Goal: Task Accomplishment & Management: Manage account settings

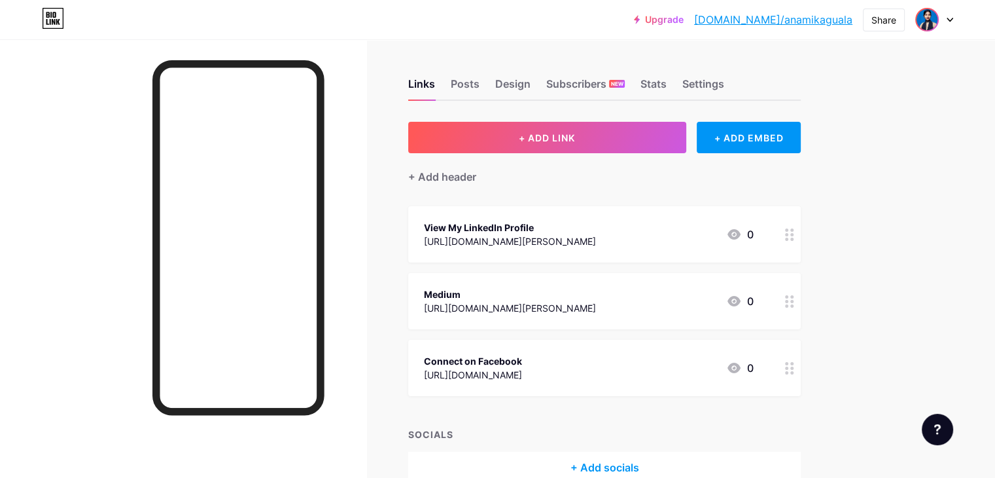
click at [928, 24] on img at bounding box center [927, 19] width 21 height 21
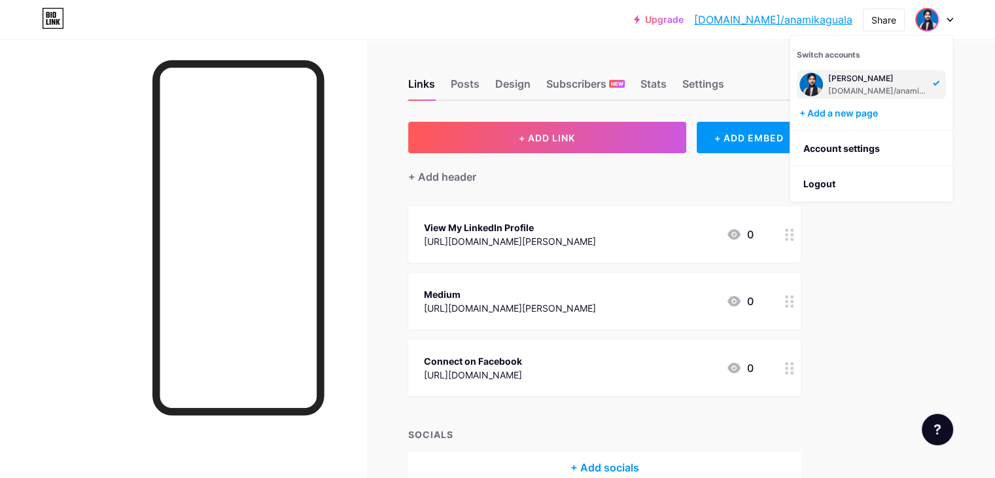
click at [878, 70] on div "Anamika Guala bio.link/anamikaguala" at bounding box center [871, 84] width 149 height 29
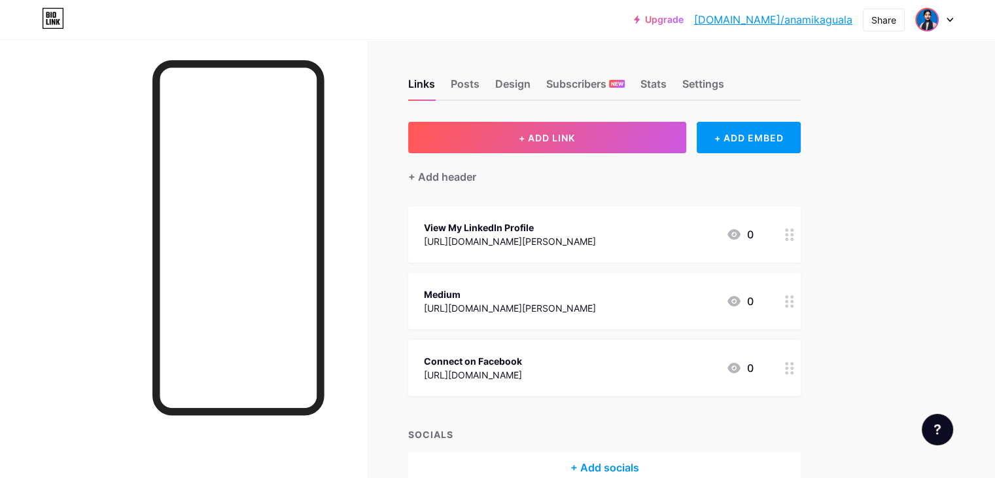
click at [929, 19] on img at bounding box center [927, 19] width 21 height 21
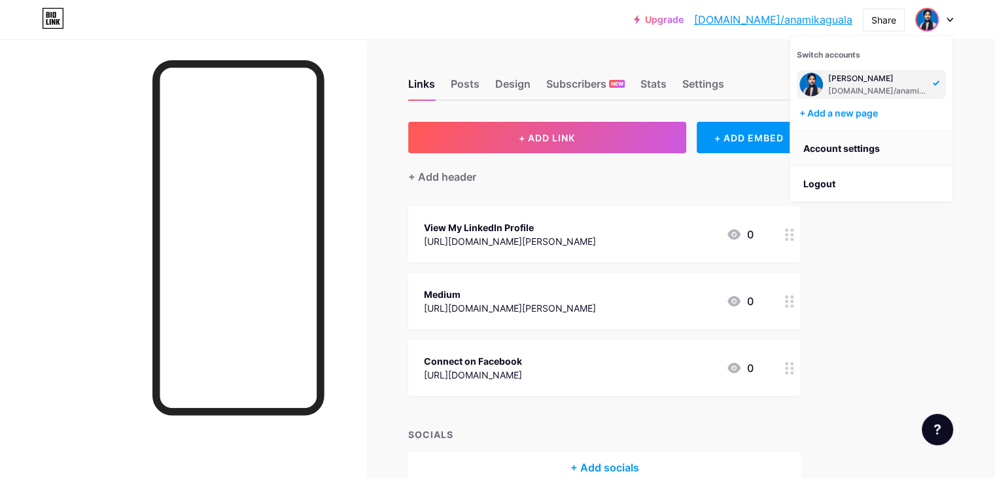
click at [856, 152] on link "Account settings" at bounding box center [871, 148] width 162 height 35
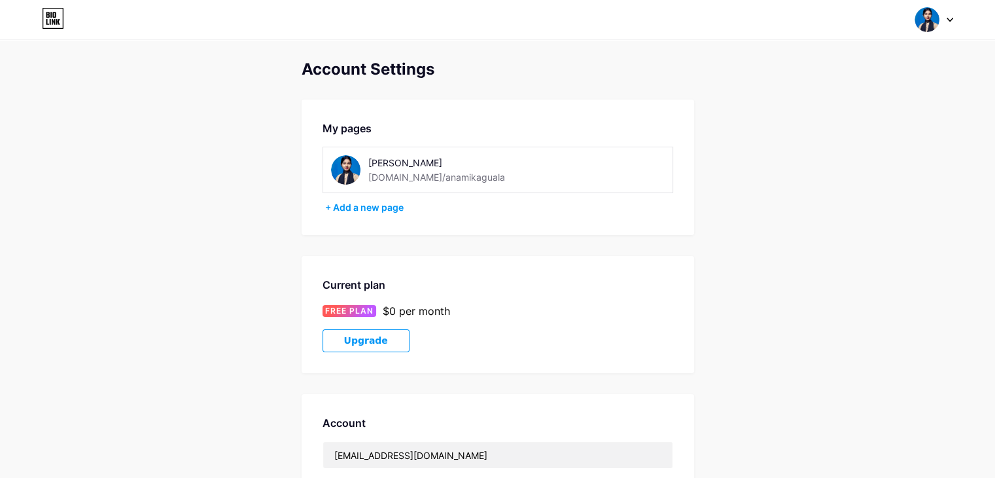
click at [926, 18] on img at bounding box center [927, 19] width 25 height 25
click at [812, 84] on img at bounding box center [811, 85] width 24 height 24
click at [353, 171] on img at bounding box center [345, 169] width 29 height 29
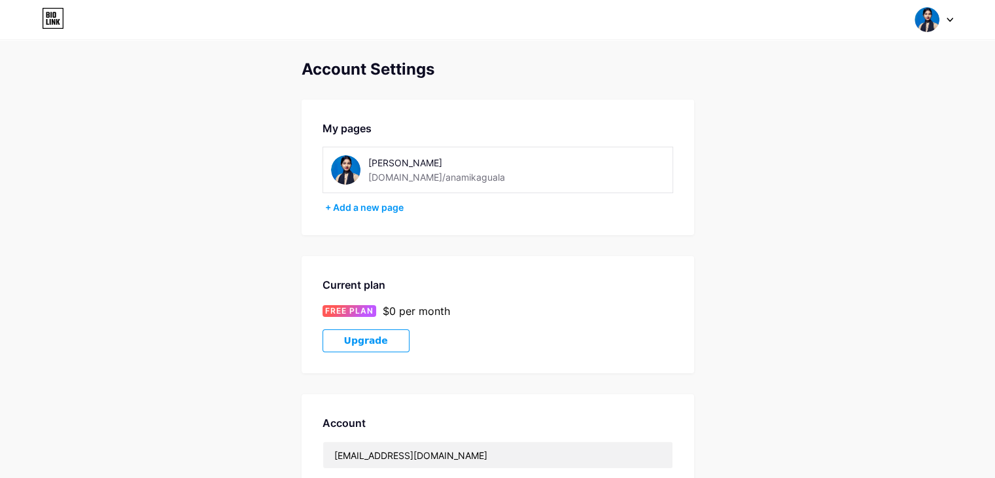
click at [416, 173] on div "[DOMAIN_NAME]/anamikaguala" at bounding box center [436, 177] width 137 height 14
click at [51, 18] on icon at bounding box center [53, 18] width 22 height 21
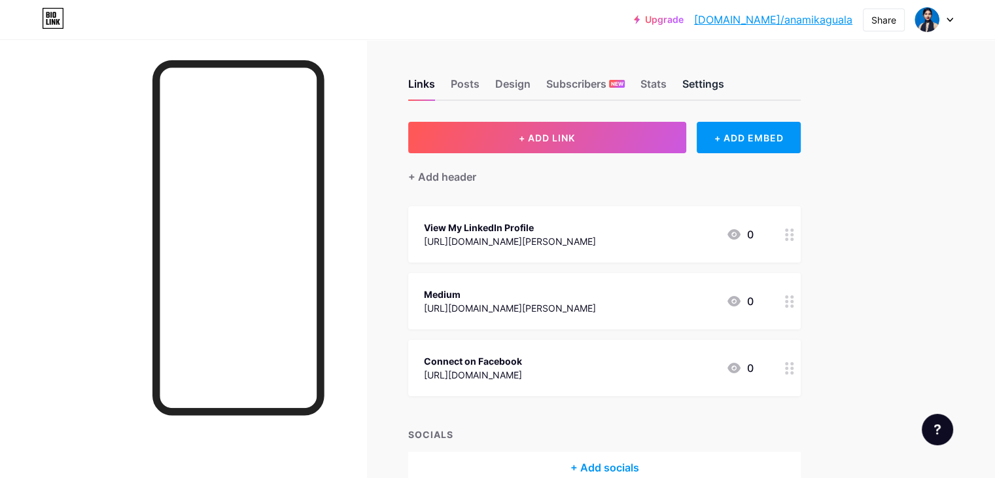
click at [724, 84] on div "Settings" at bounding box center [703, 88] width 42 height 24
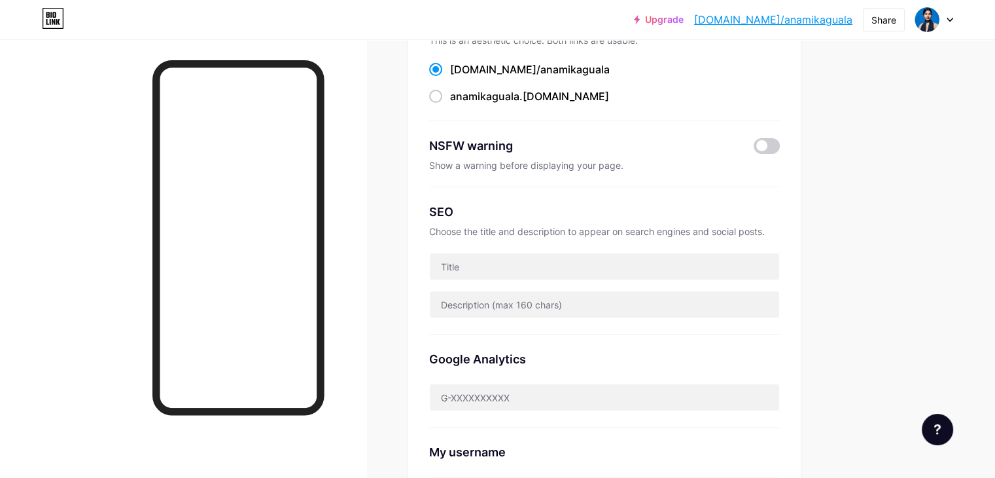
scroll to position [125, 0]
click at [605, 273] on input "text" at bounding box center [604, 267] width 349 height 26
type input "[PERSON_NAME]"
click at [468, 185] on div "Preferred link This is an aesthetic choice. Both links are usable. bio.link/ an…" at bounding box center [604, 285] width 393 height 576
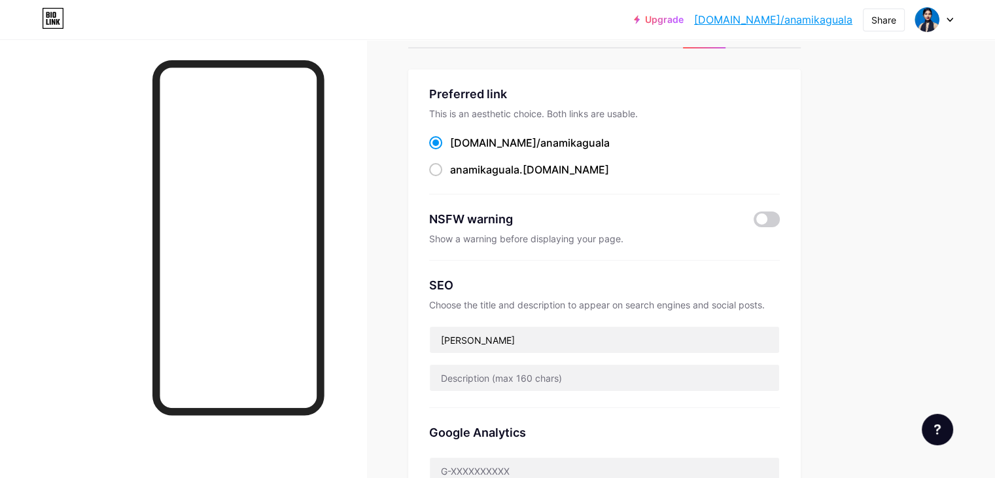
scroll to position [0, 0]
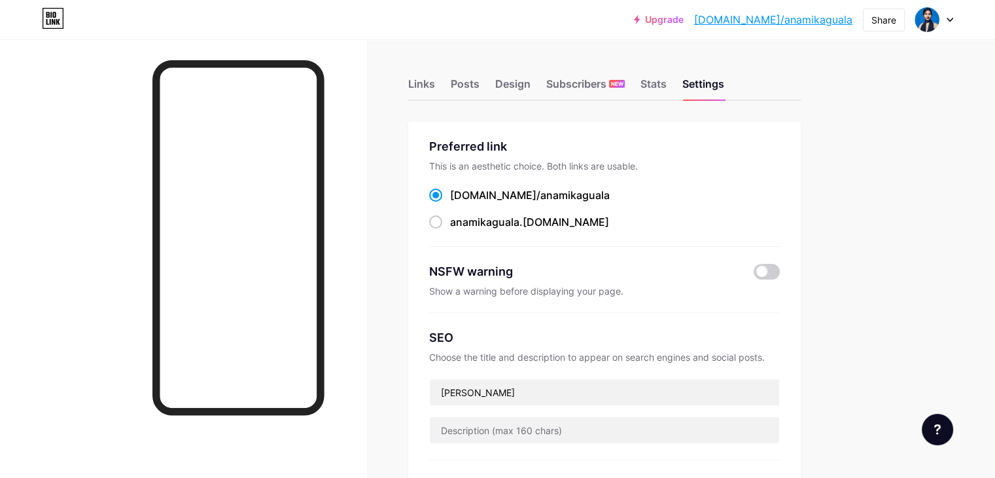
click at [822, 20] on link "[DOMAIN_NAME]/anamikaguala" at bounding box center [773, 20] width 158 height 16
click at [435, 80] on div "Links" at bounding box center [421, 88] width 27 height 24
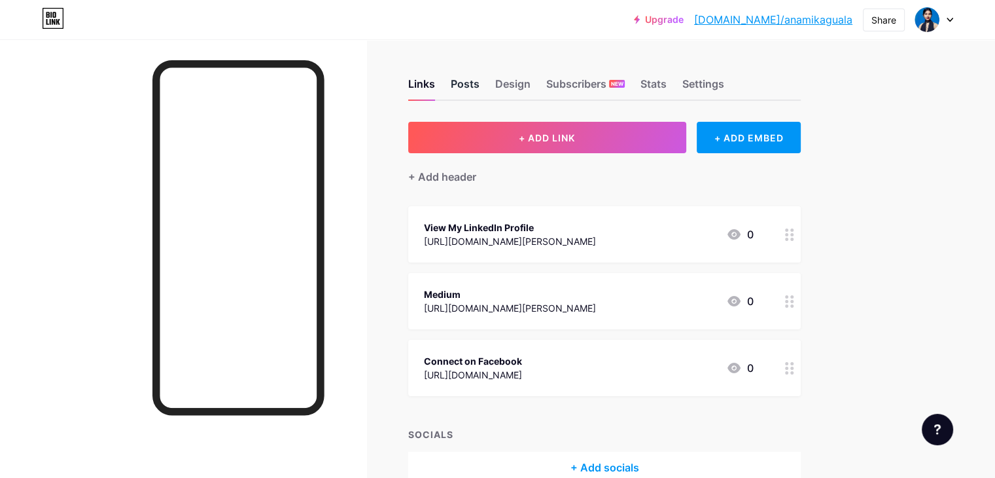
click at [480, 86] on div "Posts" at bounding box center [465, 88] width 29 height 24
click at [531, 90] on div "Design" at bounding box center [512, 88] width 35 height 24
click at [724, 90] on div "Settings" at bounding box center [703, 88] width 42 height 24
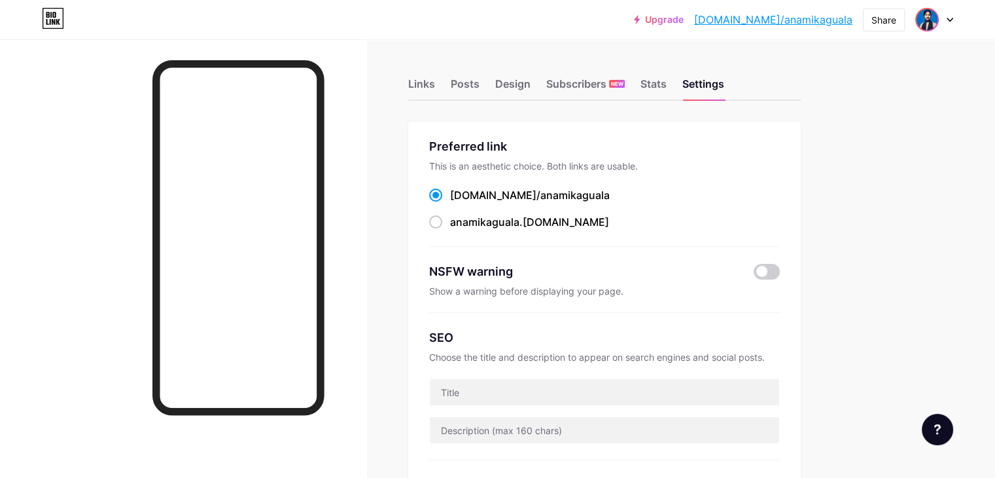
click at [920, 16] on img at bounding box center [927, 19] width 21 height 21
click at [435, 82] on div "Links" at bounding box center [421, 88] width 27 height 24
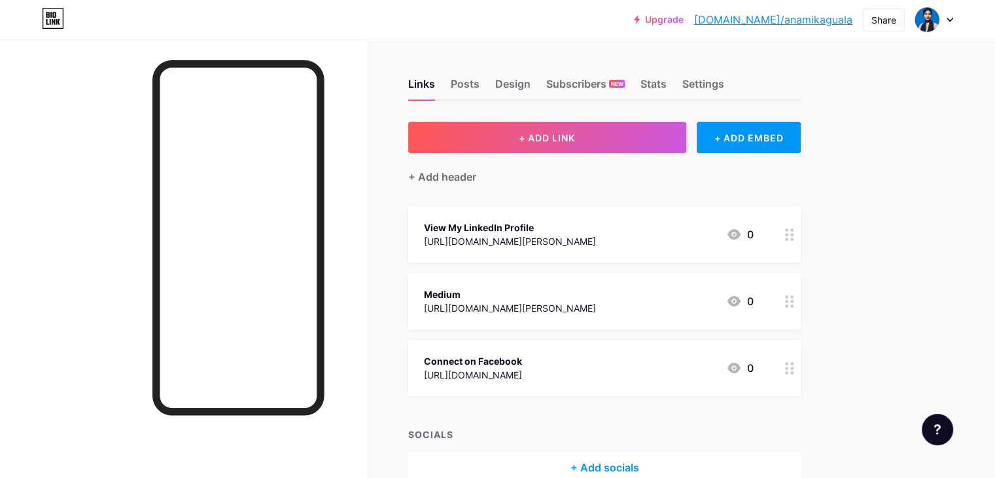
click at [856, 155] on div "Links Posts Design Subscribers NEW Stats Settings + ADD LINK + ADD EMBED + Add …" at bounding box center [428, 293] width 856 height 509
click at [856, 154] on div "Links Posts Design Subscribers NEW Stats Settings + ADD LINK + ADD EMBED + Add …" at bounding box center [428, 293] width 856 height 509
click at [953, 15] on div "Upgrade bio.link/anamik... bio.link/anamikaguala Share Switch accounts Anamika …" at bounding box center [497, 20] width 995 height 24
click at [950, 18] on icon at bounding box center [950, 20] width 7 height 5
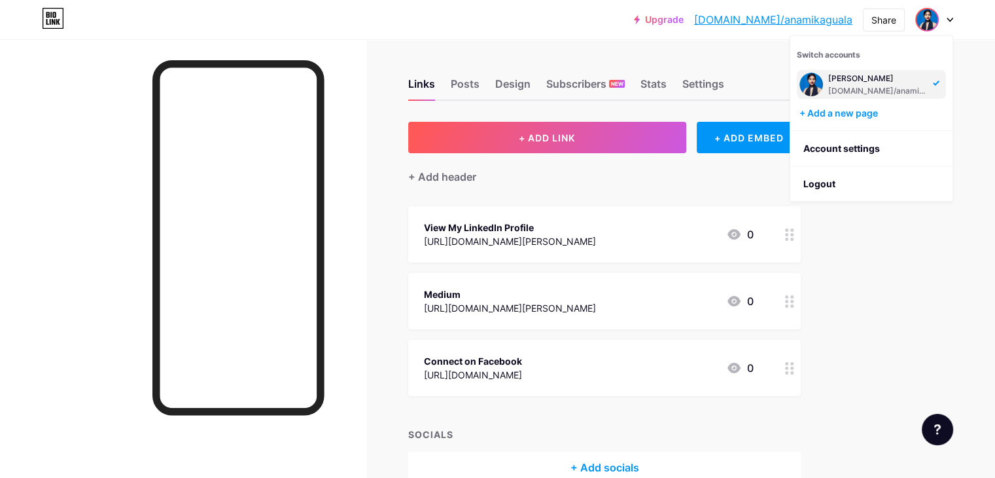
click at [939, 82] on icon at bounding box center [936, 82] width 7 height 5
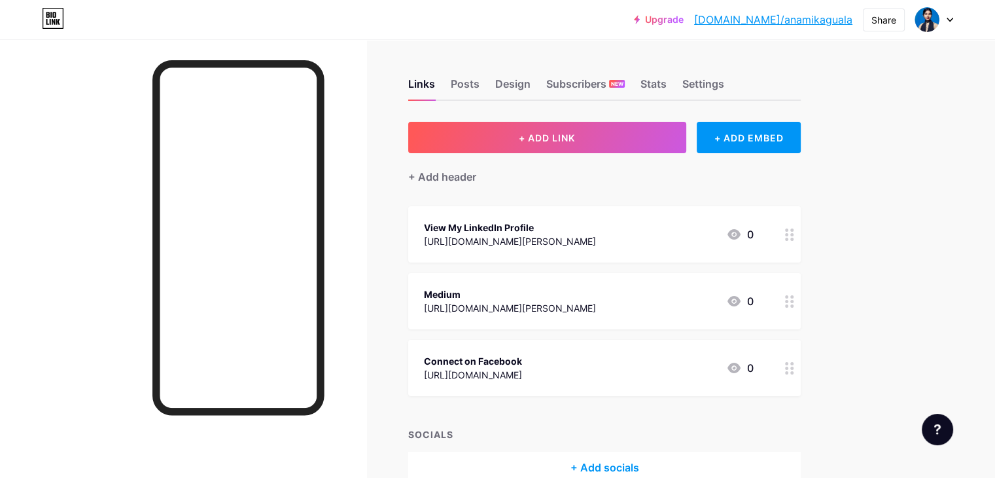
click at [754, 309] on div "Medium https://www.linkedin.com/in/anamika-guala-290140354/ 0" at bounding box center [589, 301] width 330 height 30
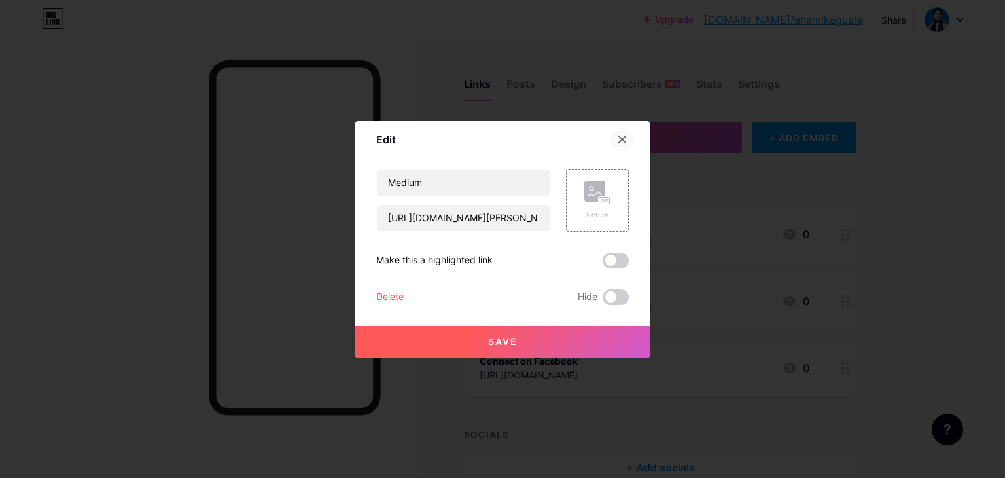
click at [618, 137] on icon at bounding box center [622, 139] width 10 height 10
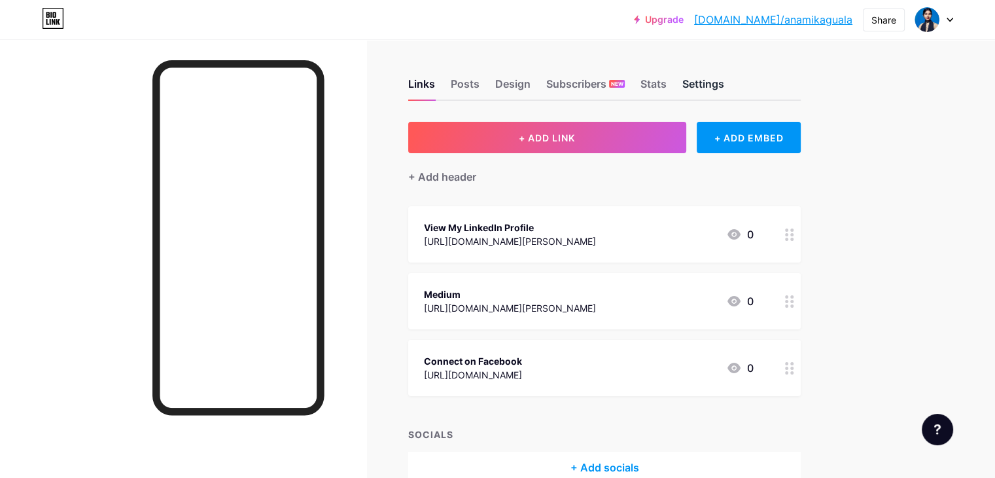
click at [724, 80] on div "Settings" at bounding box center [703, 88] width 42 height 24
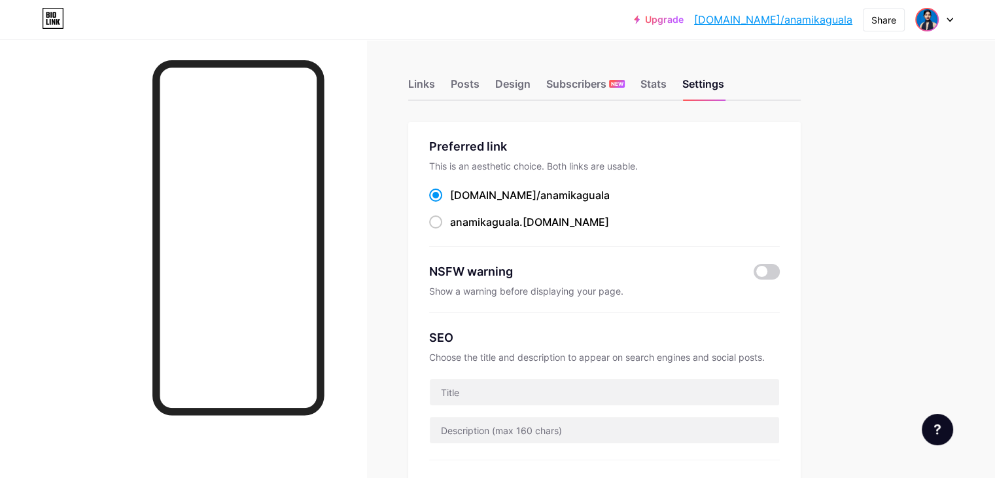
click at [930, 19] on img at bounding box center [927, 19] width 21 height 21
click at [813, 78] on img at bounding box center [811, 84] width 21 height 21
click at [480, 84] on div "Posts" at bounding box center [465, 88] width 29 height 24
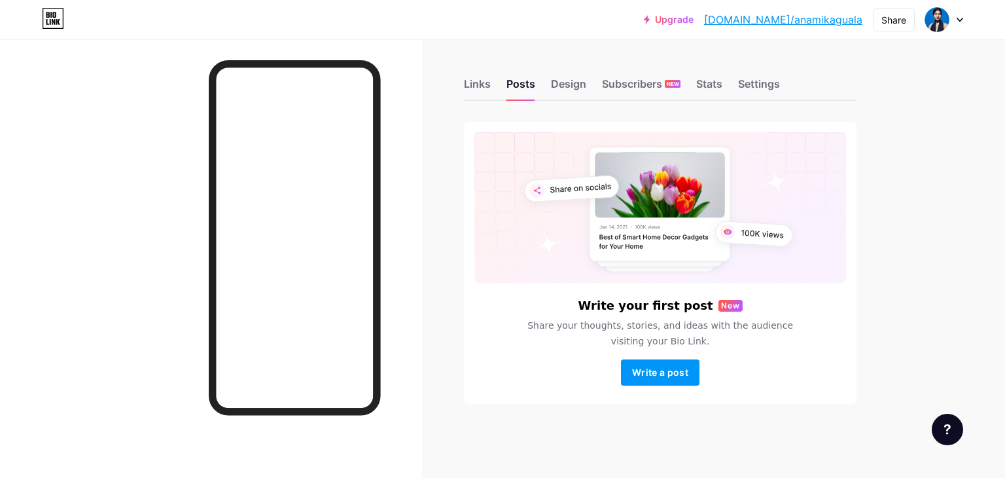
click at [573, 72] on div "Links Posts Design Subscribers NEW Stats Settings" at bounding box center [660, 78] width 393 height 46
click at [572, 81] on div "Design" at bounding box center [568, 88] width 35 height 24
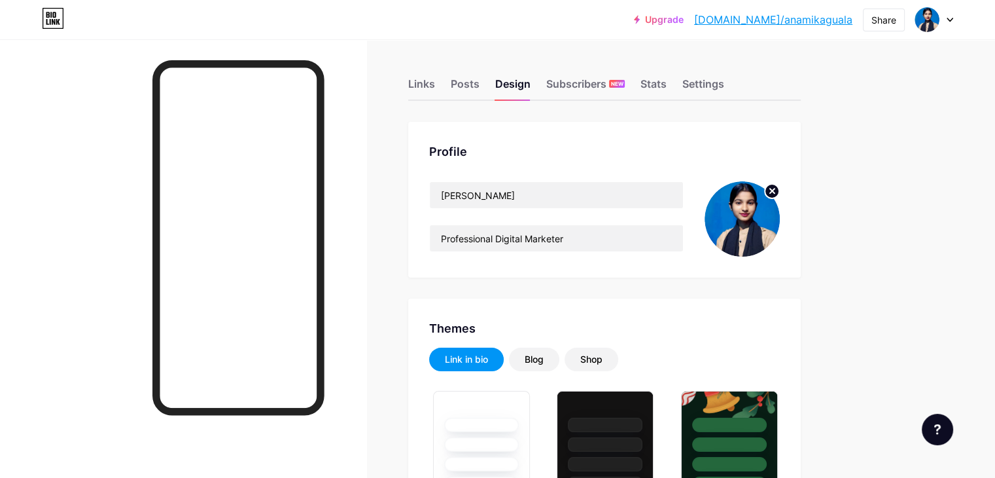
drag, startPoint x: 994, startPoint y: 97, endPoint x: 1002, endPoint y: 129, distance: 32.4
click at [628, 236] on input "Professional Digital Marketer" at bounding box center [556, 238] width 253 height 26
click at [550, 237] on input "Professional Digital Marketer" at bounding box center [556, 238] width 253 height 26
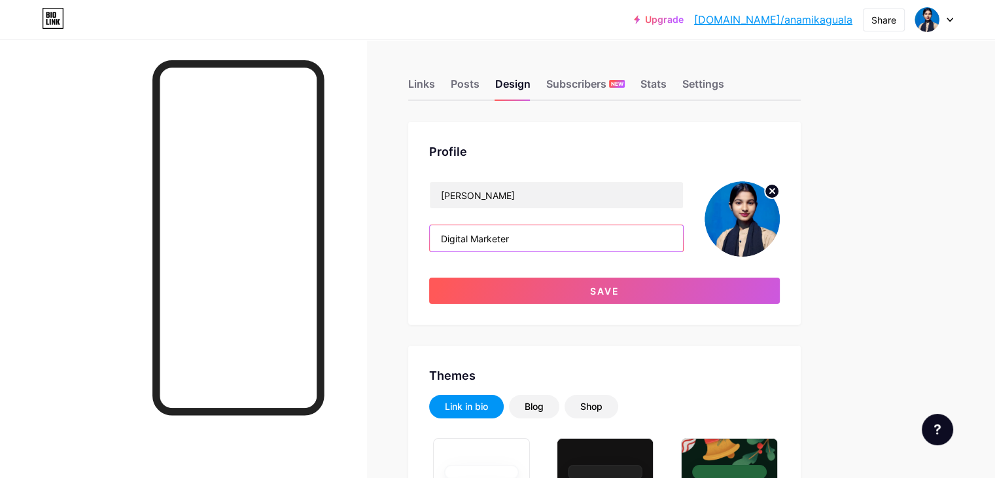
click at [572, 238] on input "Digital Marketer" at bounding box center [556, 238] width 253 height 26
click at [565, 237] on input "Digital Marketer with Passion,Strategy and strong execution" at bounding box center [556, 238] width 253 height 26
click at [603, 236] on input "Digital Marketer with passion,Strategy and strong execution" at bounding box center [556, 238] width 253 height 26
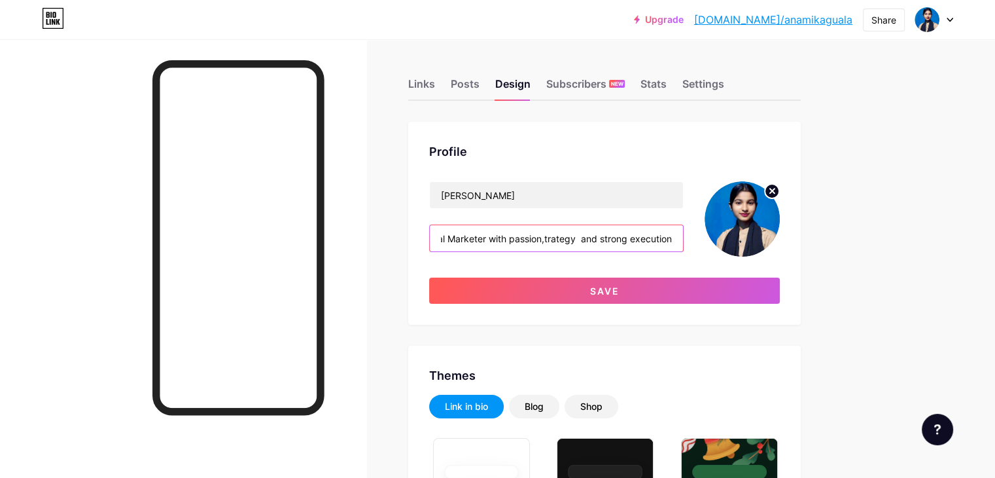
scroll to position [0, 24]
click at [683, 235] on input "Digital Marketer with passion,strategy and strong execution" at bounding box center [556, 238] width 253 height 26
type input "Digital Marketer with passion,strategy and strong execution"
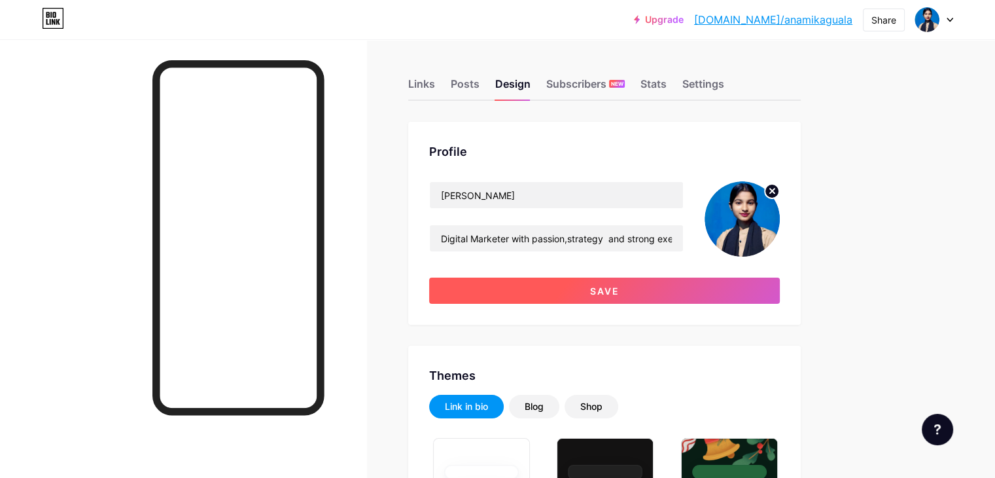
click at [631, 288] on button "Save" at bounding box center [604, 290] width 351 height 26
